Goal: Information Seeking & Learning: Learn about a topic

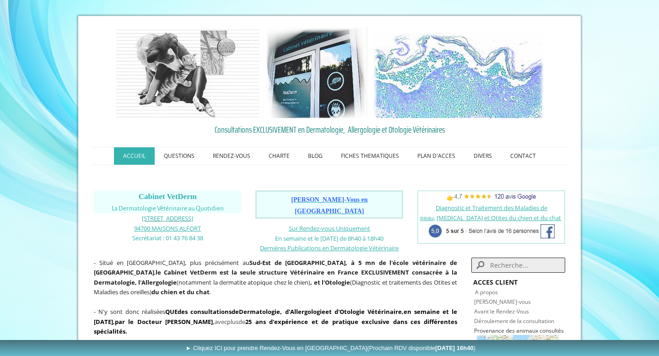
click at [171, 219] on span "1, avenue Foch" at bounding box center [167, 218] width 51 height 8
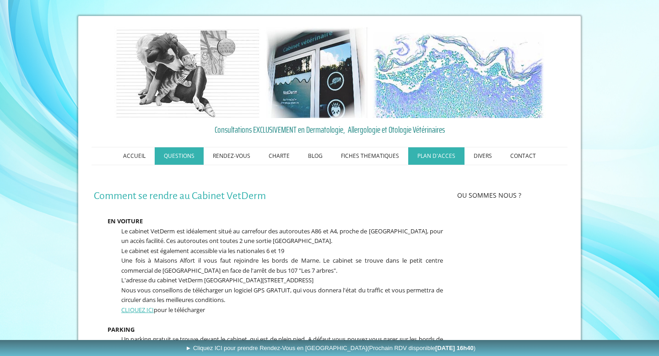
click at [178, 157] on link "QUESTIONS" at bounding box center [179, 155] width 49 height 17
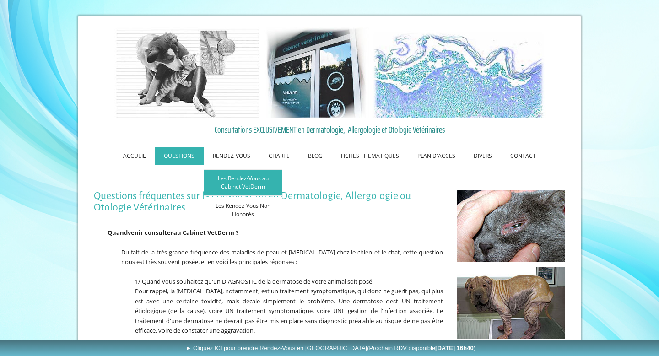
click at [240, 180] on link "Les Rendez-Vous au Cabinet VetDerm" at bounding box center [243, 182] width 79 height 27
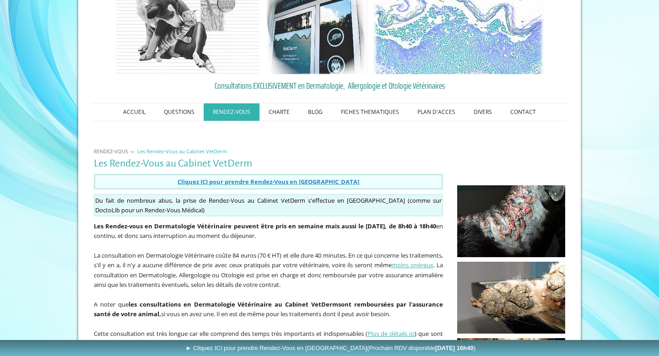
scroll to position [84, 0]
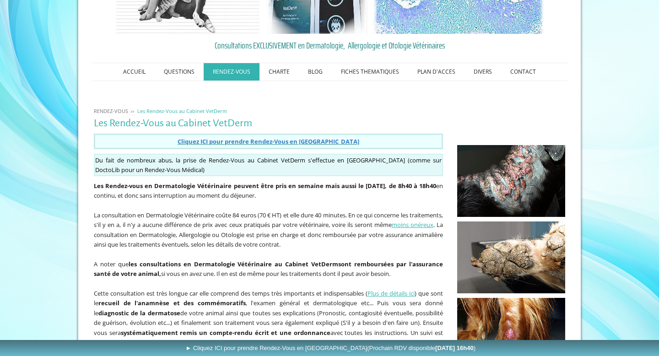
click at [299, 142] on span "Cliquez ICI pour prendre Rendez-Vous en Ligne" at bounding box center [269, 141] width 182 height 8
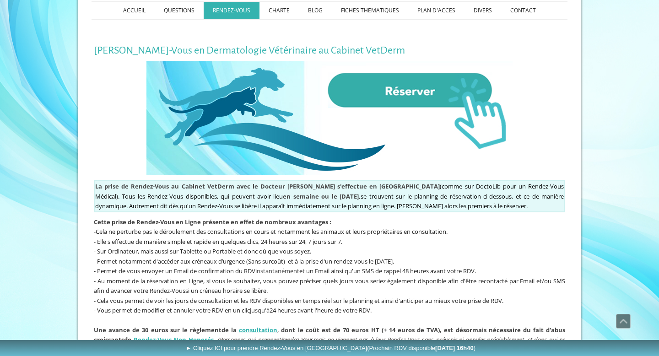
scroll to position [128, 0]
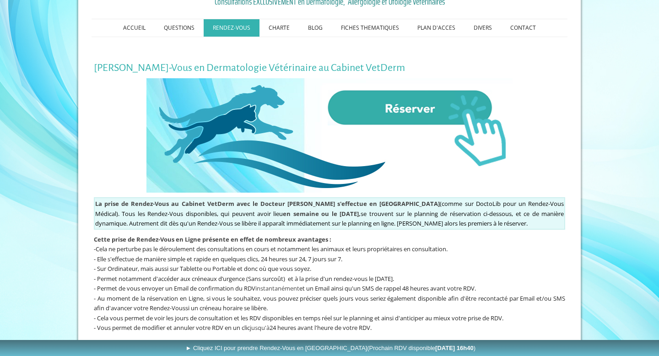
click at [408, 108] on img at bounding box center [329, 135] width 366 height 114
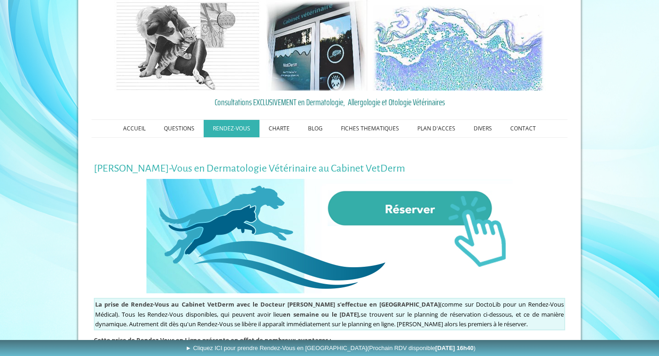
scroll to position [36, 0]
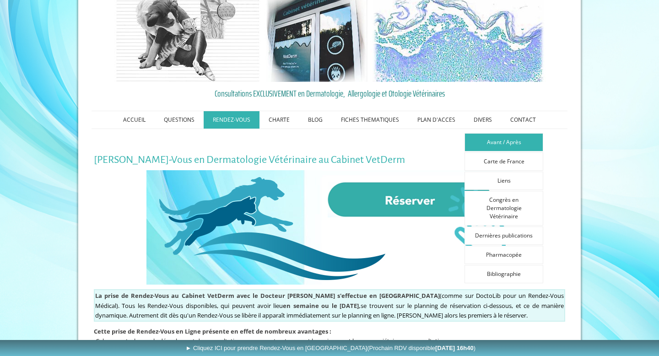
click at [492, 144] on link "Avant / Après" at bounding box center [504, 142] width 79 height 18
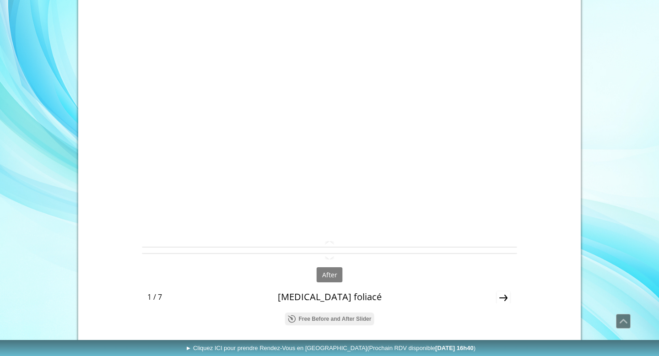
scroll to position [376, 0]
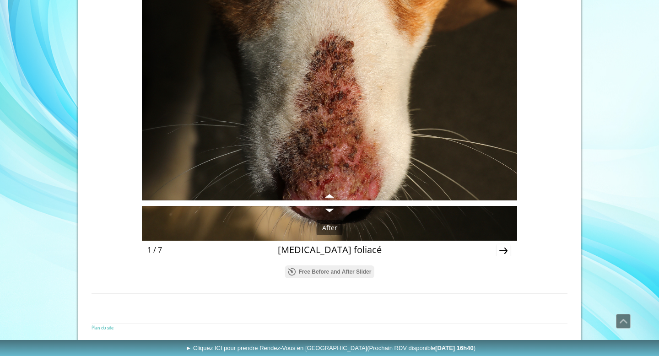
click at [505, 250] on icon "Next" at bounding box center [503, 251] width 8 height 6
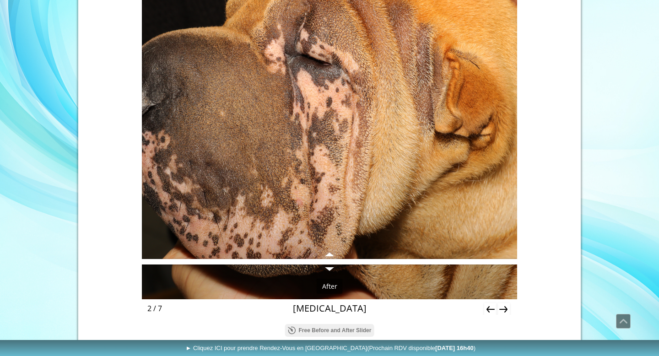
scroll to position [352, 0]
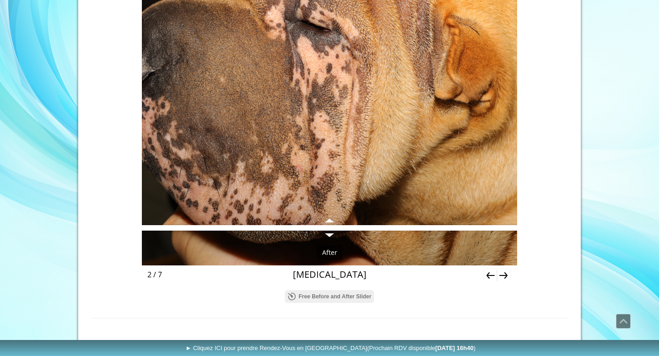
click at [504, 275] on icon "Next" at bounding box center [503, 275] width 8 height 6
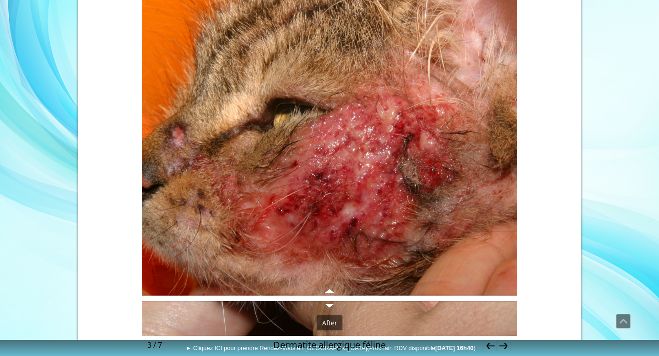
scroll to position [277, 0]
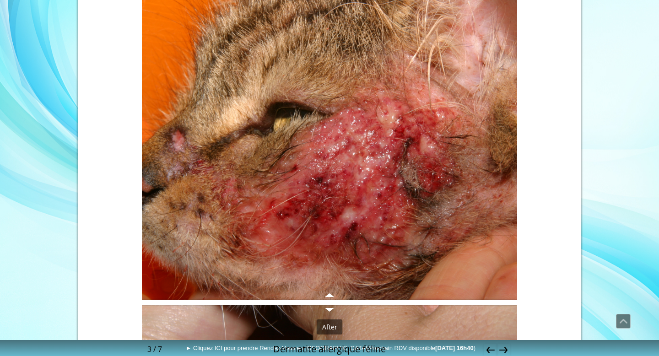
click at [506, 348] on icon "Next" at bounding box center [503, 350] width 8 height 6
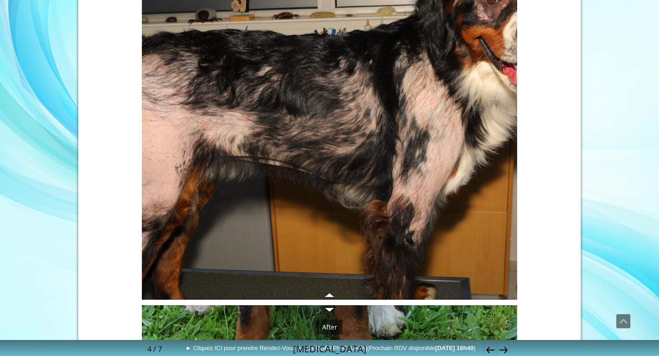
click at [505, 348] on icon "Next" at bounding box center [503, 350] width 8 height 6
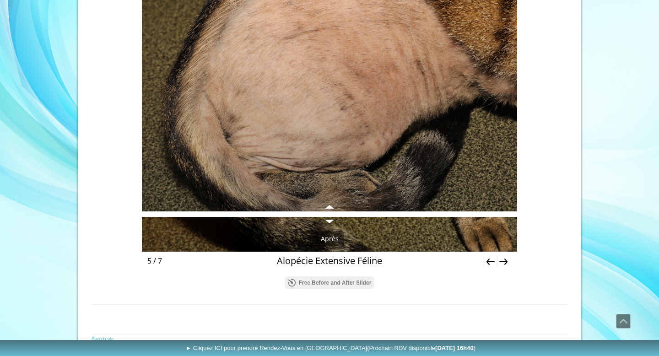
scroll to position [376, 0]
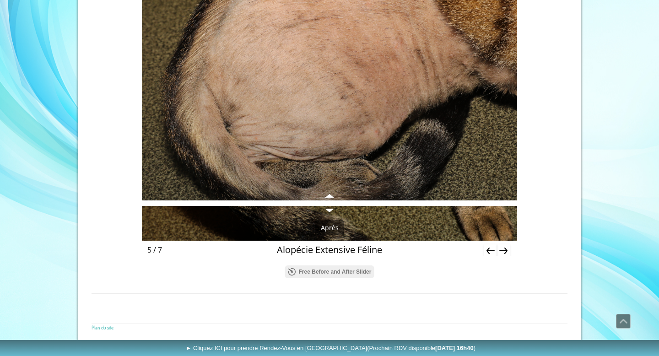
click at [505, 251] on icon "Next" at bounding box center [503, 250] width 13 height 13
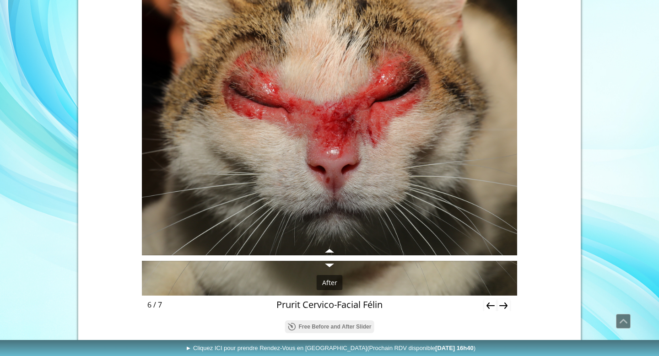
scroll to position [314, 0]
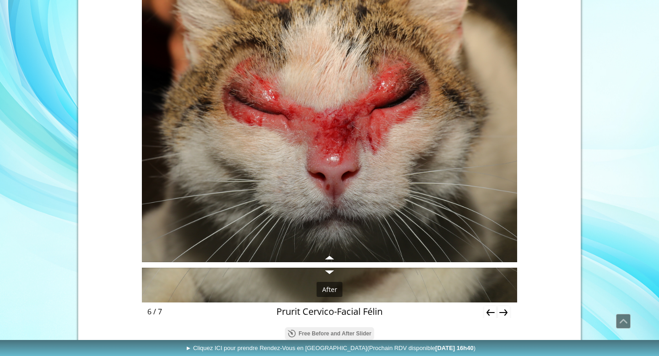
click at [506, 311] on icon "Next" at bounding box center [503, 312] width 8 height 6
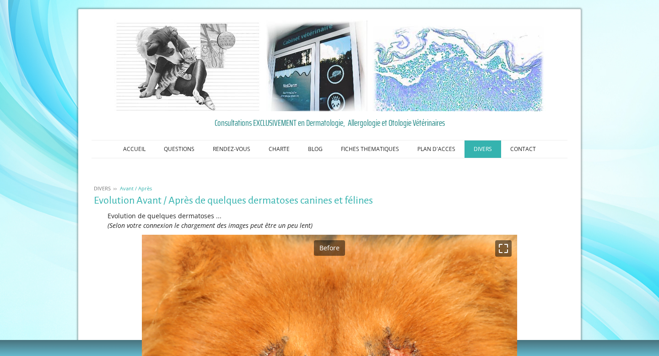
scroll to position [0, 0]
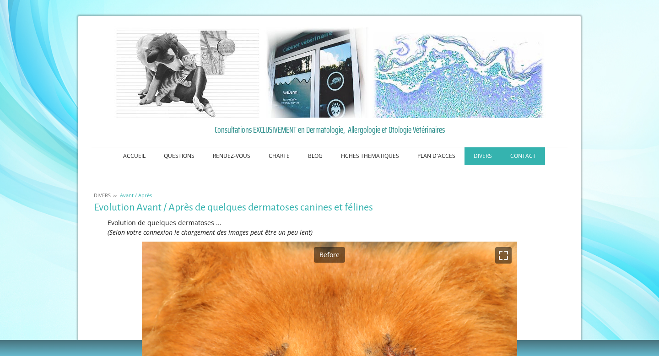
click at [521, 157] on link "CONTACT" at bounding box center [523, 155] width 44 height 17
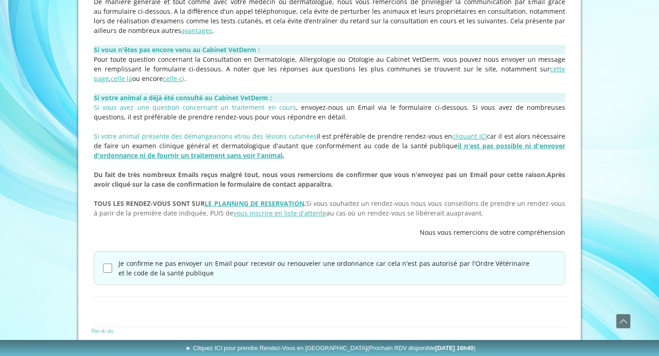
scroll to position [225, 0]
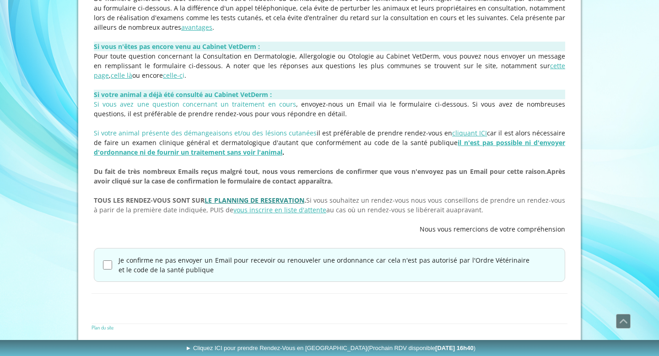
click at [276, 200] on link "LE PLANNING DE RESERVATION" at bounding box center [254, 200] width 99 height 9
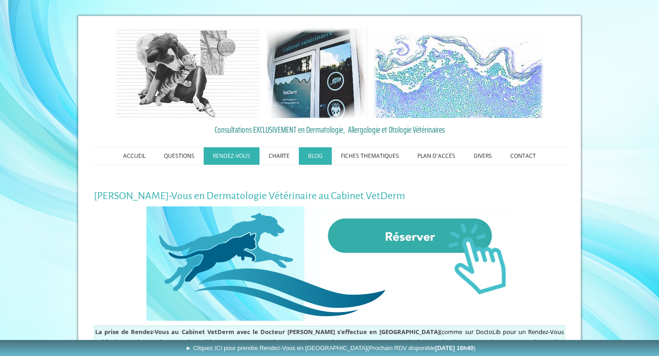
click at [315, 157] on link "BLOG" at bounding box center [315, 155] width 33 height 17
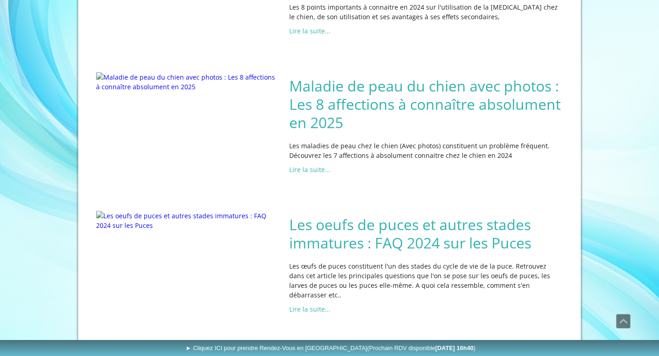
scroll to position [406, 0]
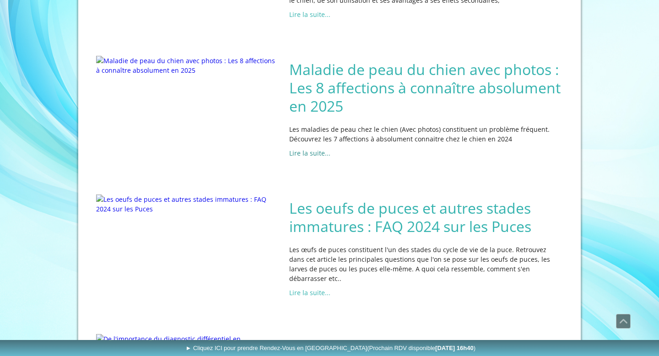
click at [314, 157] on link "Lire la suite..." at bounding box center [309, 153] width 41 height 9
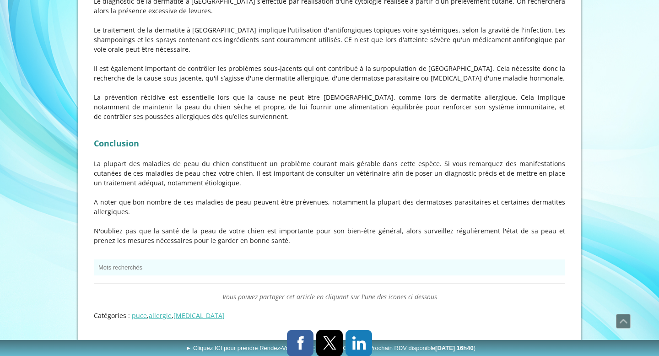
scroll to position [3165, 0]
